Goal: Task Accomplishment & Management: Complete application form

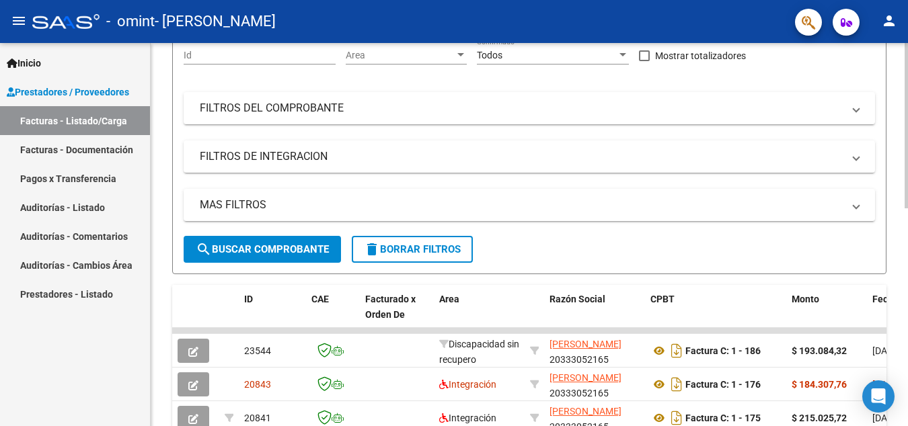
scroll to position [302, 0]
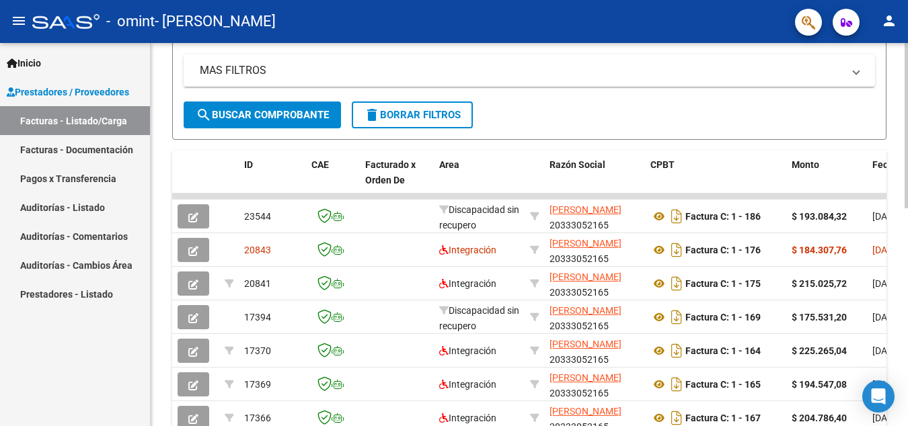
click at [270, 114] on span "search Buscar Comprobante" at bounding box center [262, 115] width 133 height 12
click at [275, 118] on span "search Buscar Comprobante" at bounding box center [262, 115] width 133 height 12
click at [276, 118] on span "search Buscar Comprobante" at bounding box center [262, 115] width 133 height 12
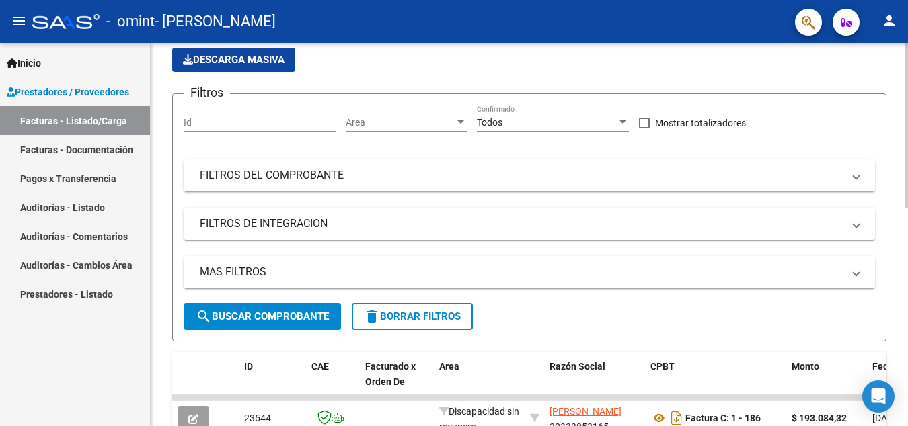
scroll to position [0, 0]
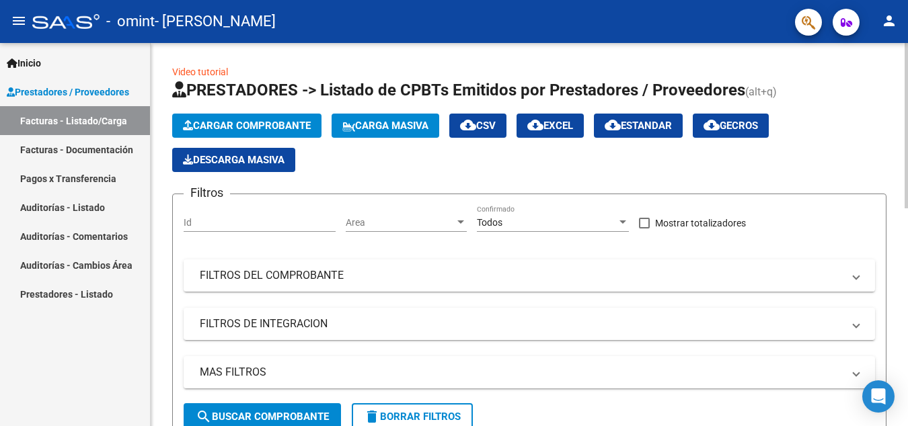
click at [275, 122] on span "Cargar Comprobante" at bounding box center [247, 126] width 128 height 12
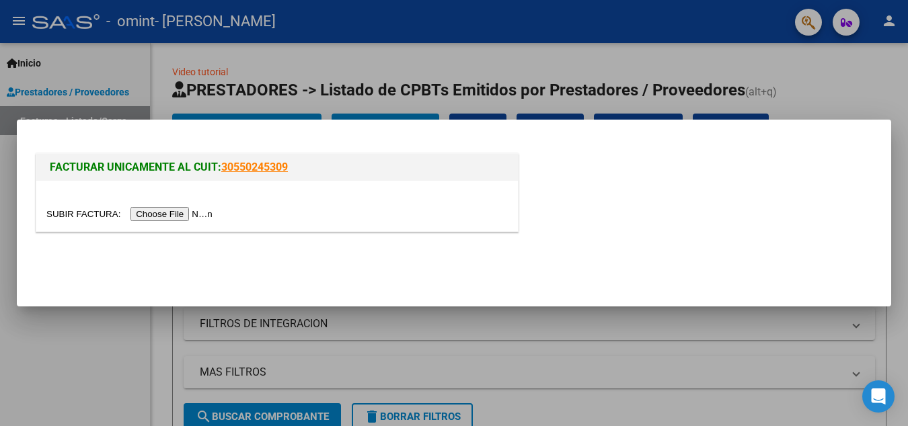
click at [185, 215] on input "file" at bounding box center [131, 214] width 170 height 14
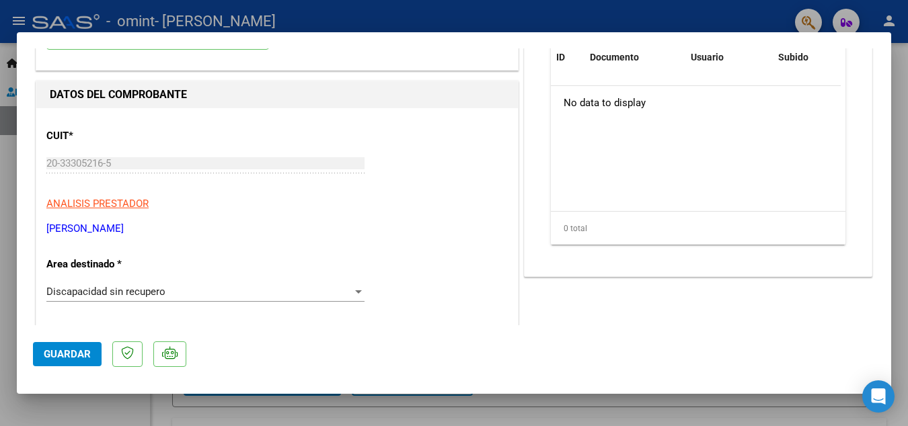
scroll to position [202, 0]
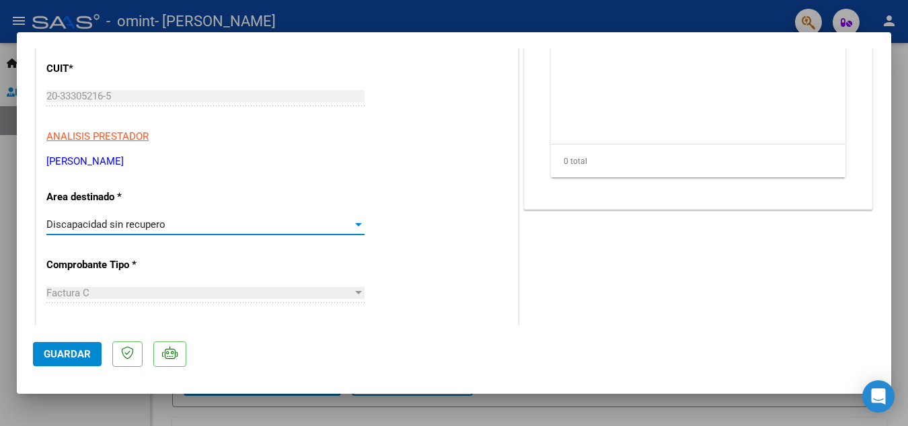
click at [355, 223] on div at bounding box center [358, 224] width 7 height 3
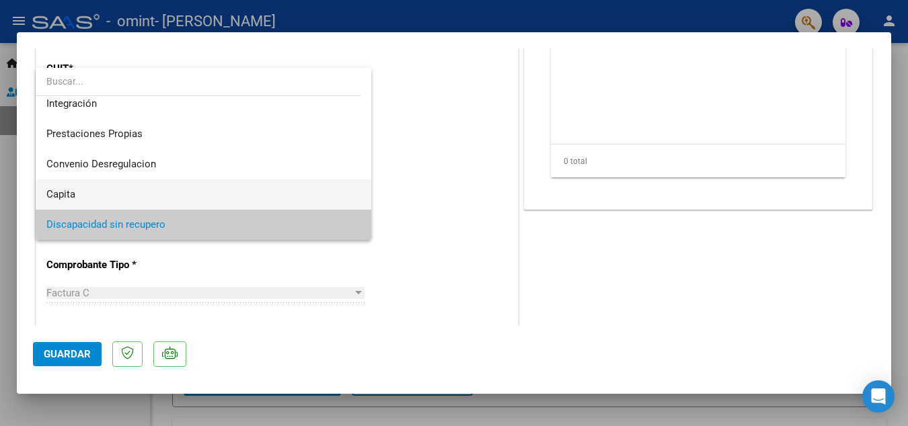
scroll to position [0, 0]
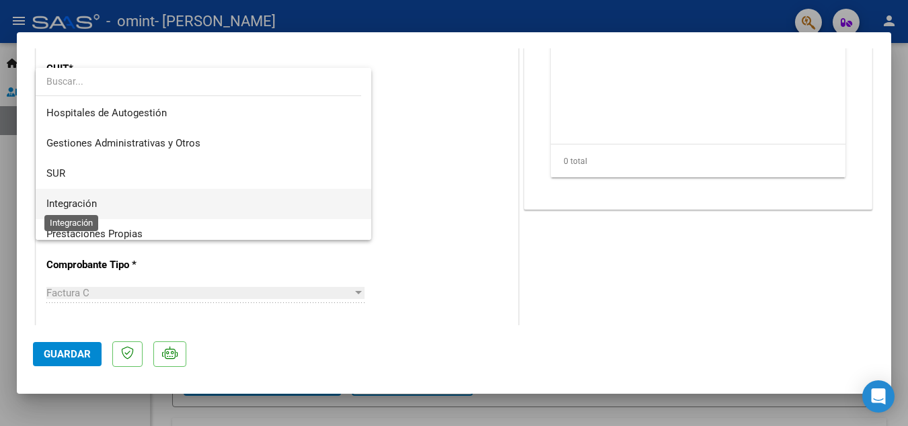
click at [75, 208] on span "Integración" at bounding box center [71, 204] width 50 height 12
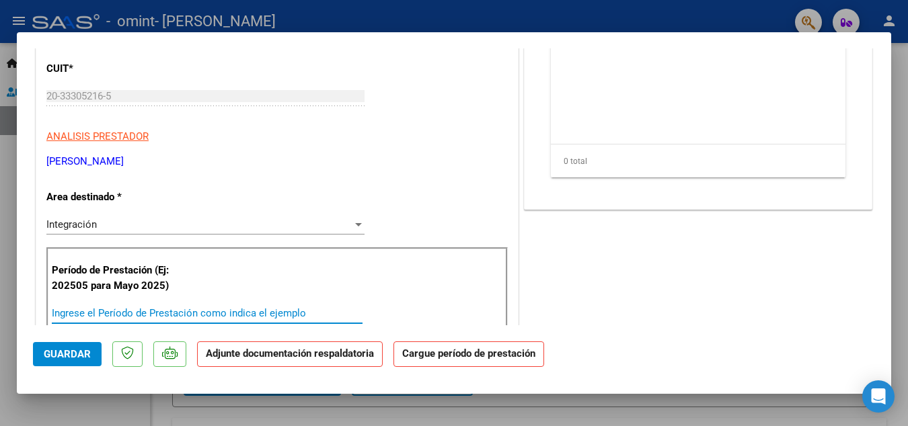
click at [76, 313] on input "Ingrese el Período de Prestación como indica el ejemplo" at bounding box center [207, 313] width 311 height 12
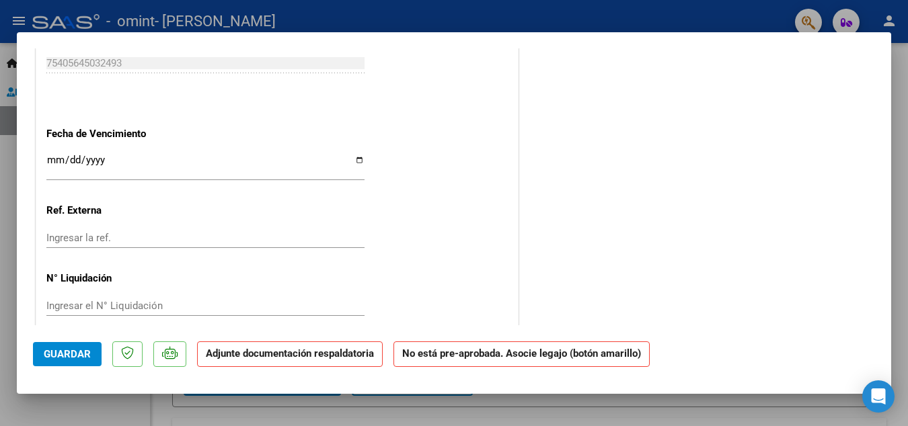
scroll to position [891, 0]
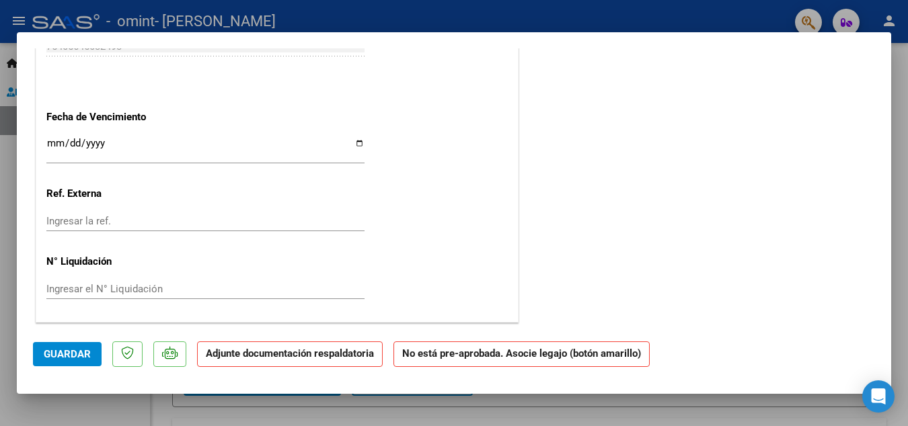
type input "202509"
click at [353, 144] on input "Ingresar la fecha" at bounding box center [205, 149] width 318 height 22
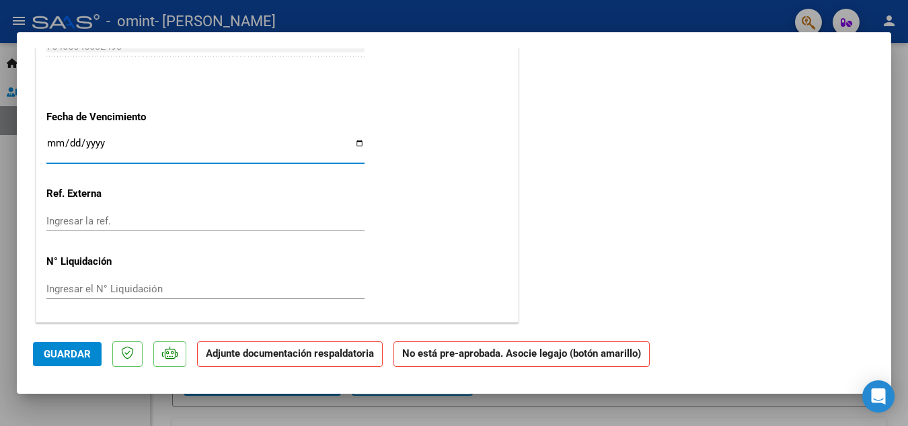
type input "[DATE]"
click at [86, 360] on span "Guardar" at bounding box center [67, 354] width 47 height 12
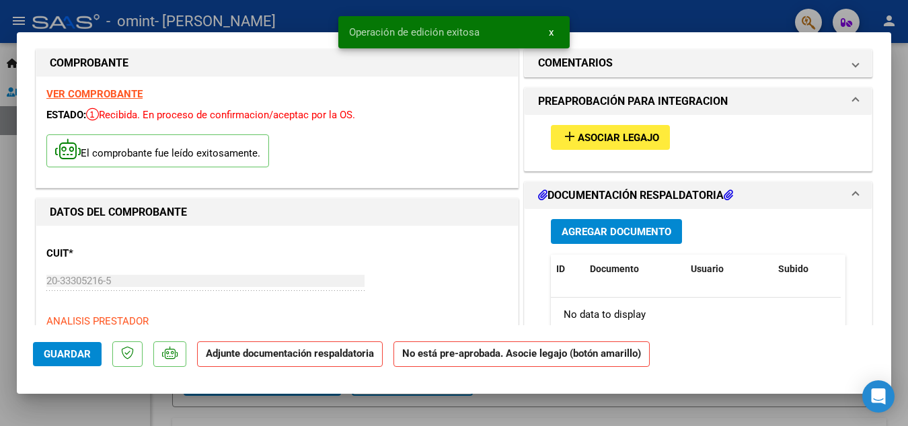
scroll to position [0, 0]
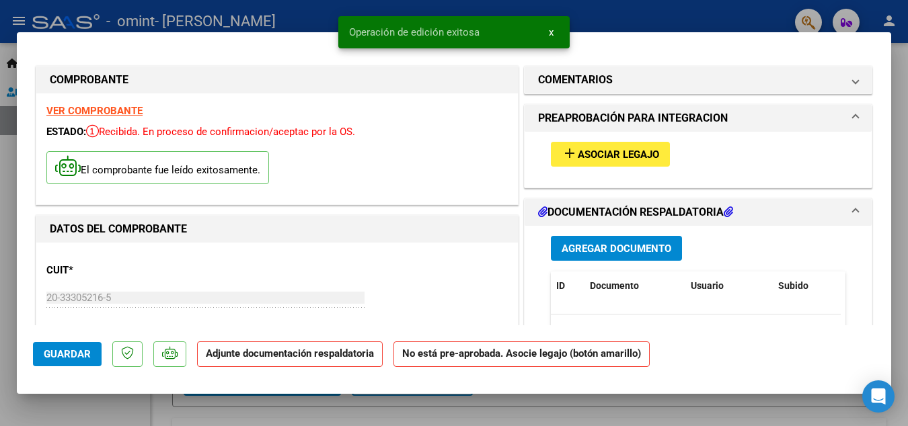
click at [607, 161] on button "add Asociar Legajo" at bounding box center [610, 154] width 119 height 25
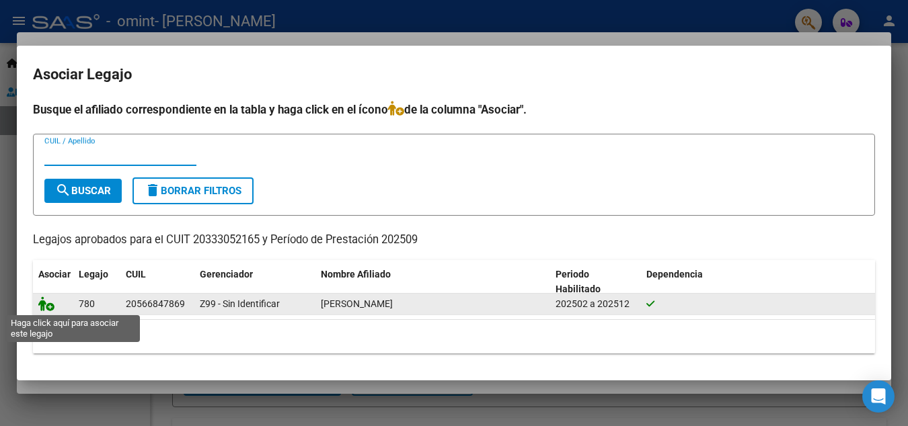
click at [51, 309] on icon at bounding box center [46, 304] width 16 height 15
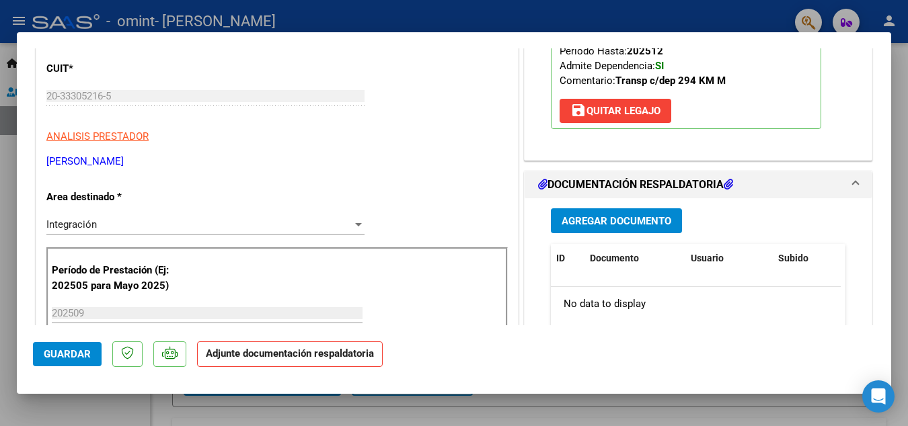
scroll to position [269, 0]
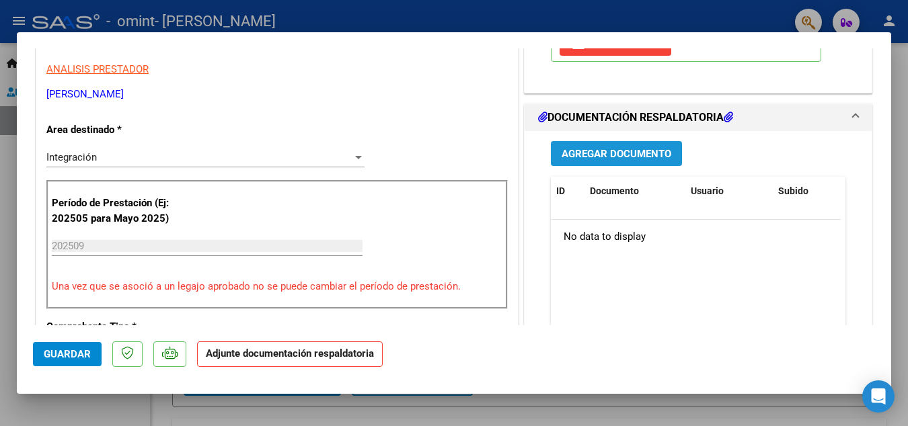
click at [615, 156] on span "Agregar Documento" at bounding box center [616, 154] width 110 height 12
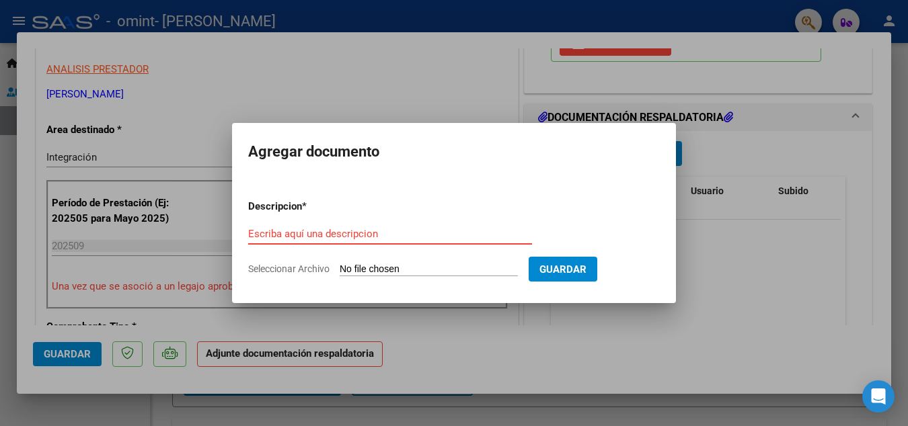
click at [300, 231] on input "Escriba aquí una descripcion" at bounding box center [390, 234] width 284 height 12
type input "planilla mes de [DATE] [PERSON_NAME]"
click at [455, 267] on input "Seleccionar Archivo" at bounding box center [429, 270] width 178 height 13
click at [389, 264] on input "Seleccionar Archivo" at bounding box center [429, 270] width 178 height 13
type input "C:\fakepath\panlla septiembre.pdf"
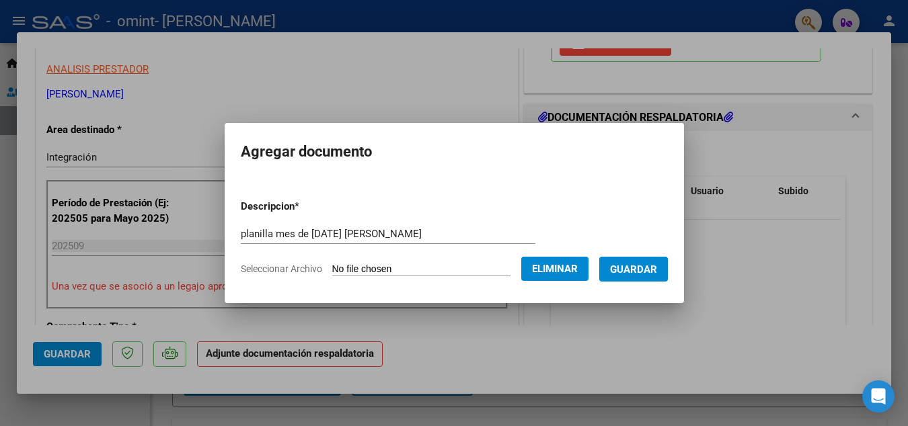
click at [657, 275] on span "Guardar" at bounding box center [633, 270] width 47 height 12
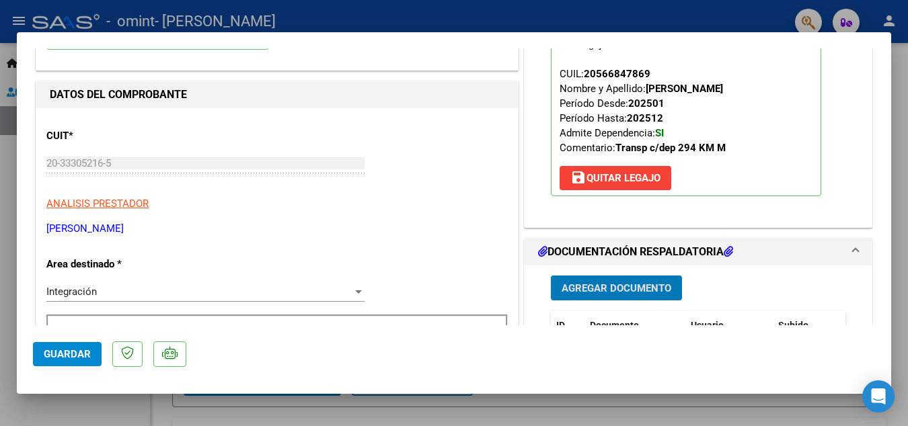
scroll to position [0, 0]
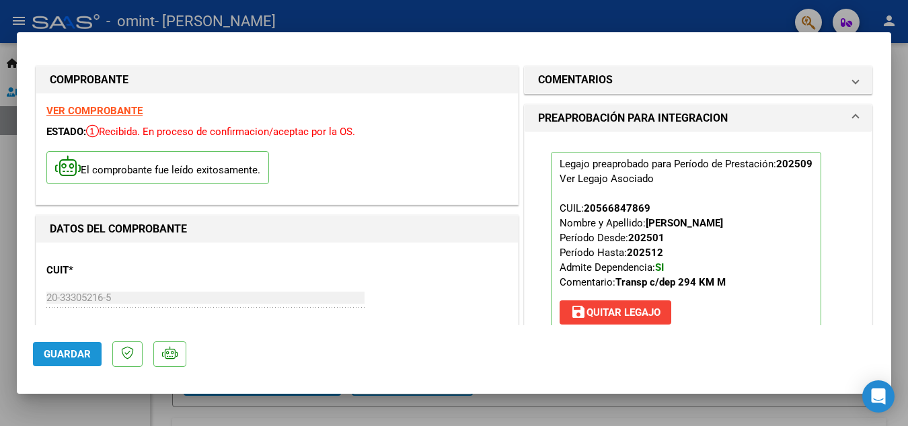
click at [68, 352] on span "Guardar" at bounding box center [67, 354] width 47 height 12
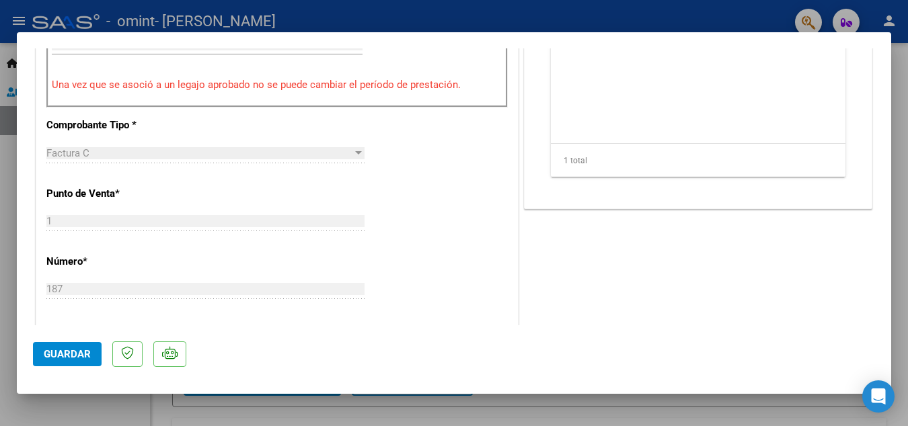
scroll to position [538, 0]
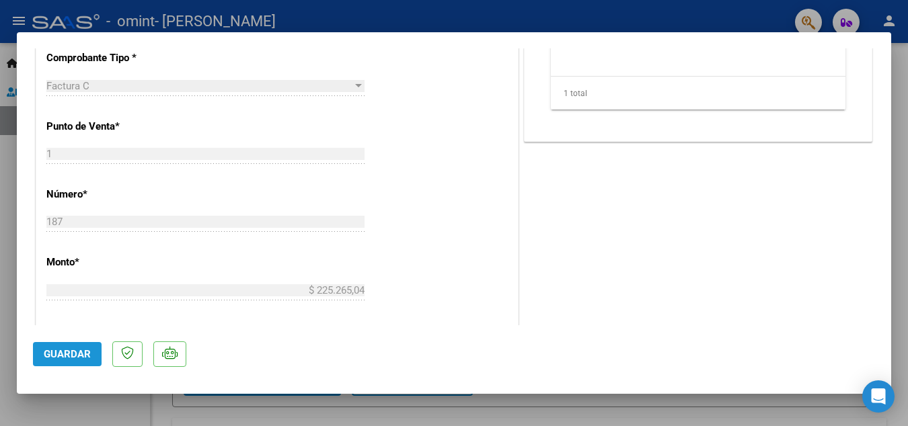
click at [74, 355] on span "Guardar" at bounding box center [67, 354] width 47 height 12
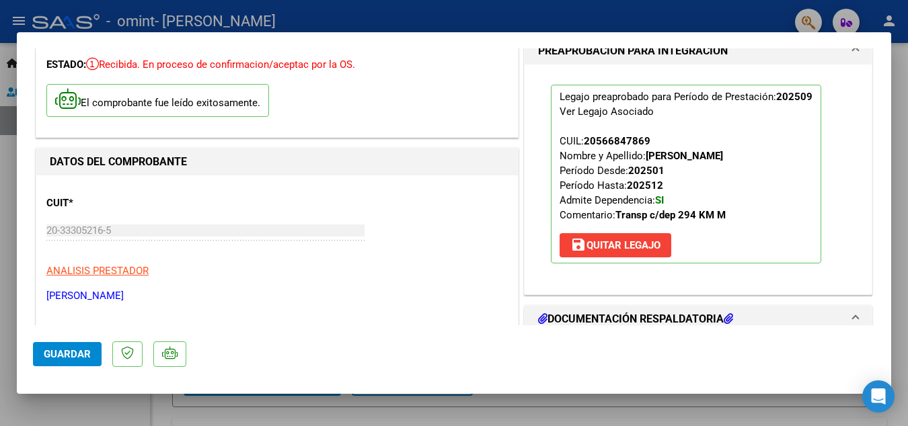
scroll to position [0, 0]
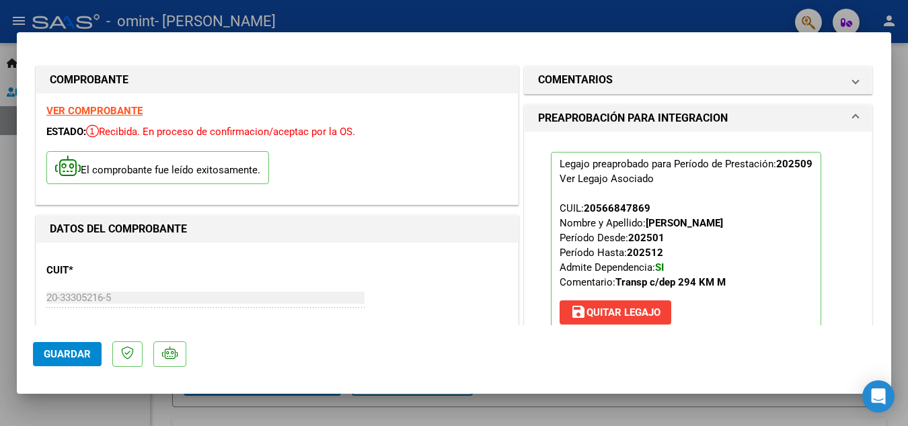
click at [527, 17] on div at bounding box center [454, 213] width 908 height 426
